Goal: Complete application form: Complete application form

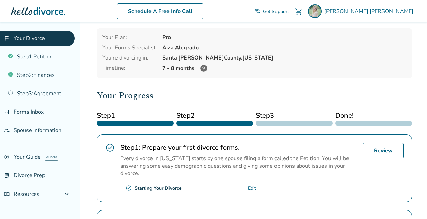
scroll to position [27, 0]
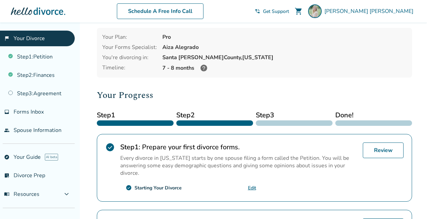
click at [202, 67] on icon at bounding box center [203, 67] width 7 height 7
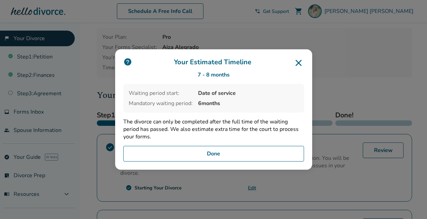
click at [247, 151] on button "Done" at bounding box center [213, 154] width 181 height 16
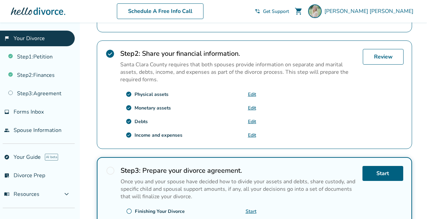
scroll to position [197, 0]
click at [252, 93] on link "Edit" at bounding box center [252, 94] width 8 height 6
click at [253, 105] on link "Edit" at bounding box center [252, 107] width 8 height 6
click at [252, 118] on link "Edit" at bounding box center [252, 121] width 8 height 6
click at [387, 60] on link "Review" at bounding box center [382, 57] width 41 height 16
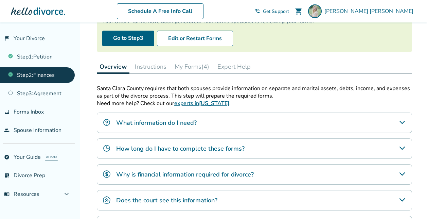
scroll to position [68, 0]
click at [201, 66] on button "My Forms (4)" at bounding box center [192, 67] width 40 height 14
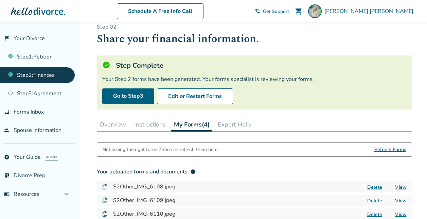
scroll to position [10, 0]
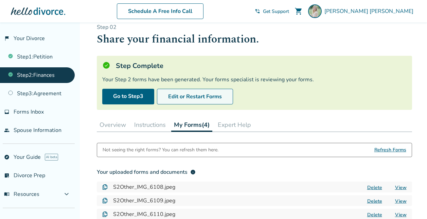
click at [180, 99] on button "Edit or Restart Forms" at bounding box center [195, 97] width 76 height 16
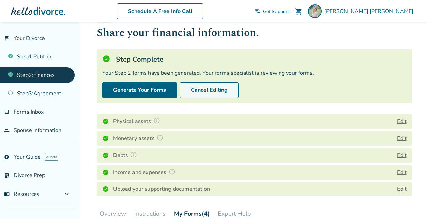
scroll to position [25, 0]
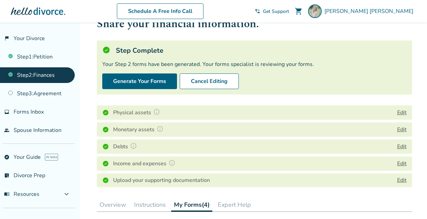
click at [398, 145] on button "Edit" at bounding box center [402, 146] width 10 height 8
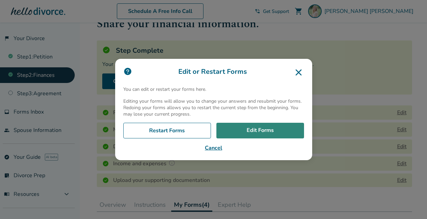
click at [275, 131] on link "Edit Forms" at bounding box center [260, 131] width 88 height 16
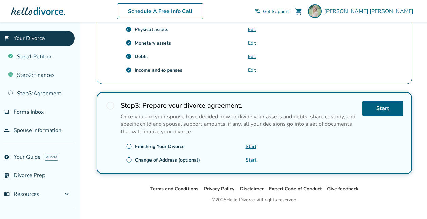
scroll to position [273, 0]
